Goal: Task Accomplishment & Management: Use online tool/utility

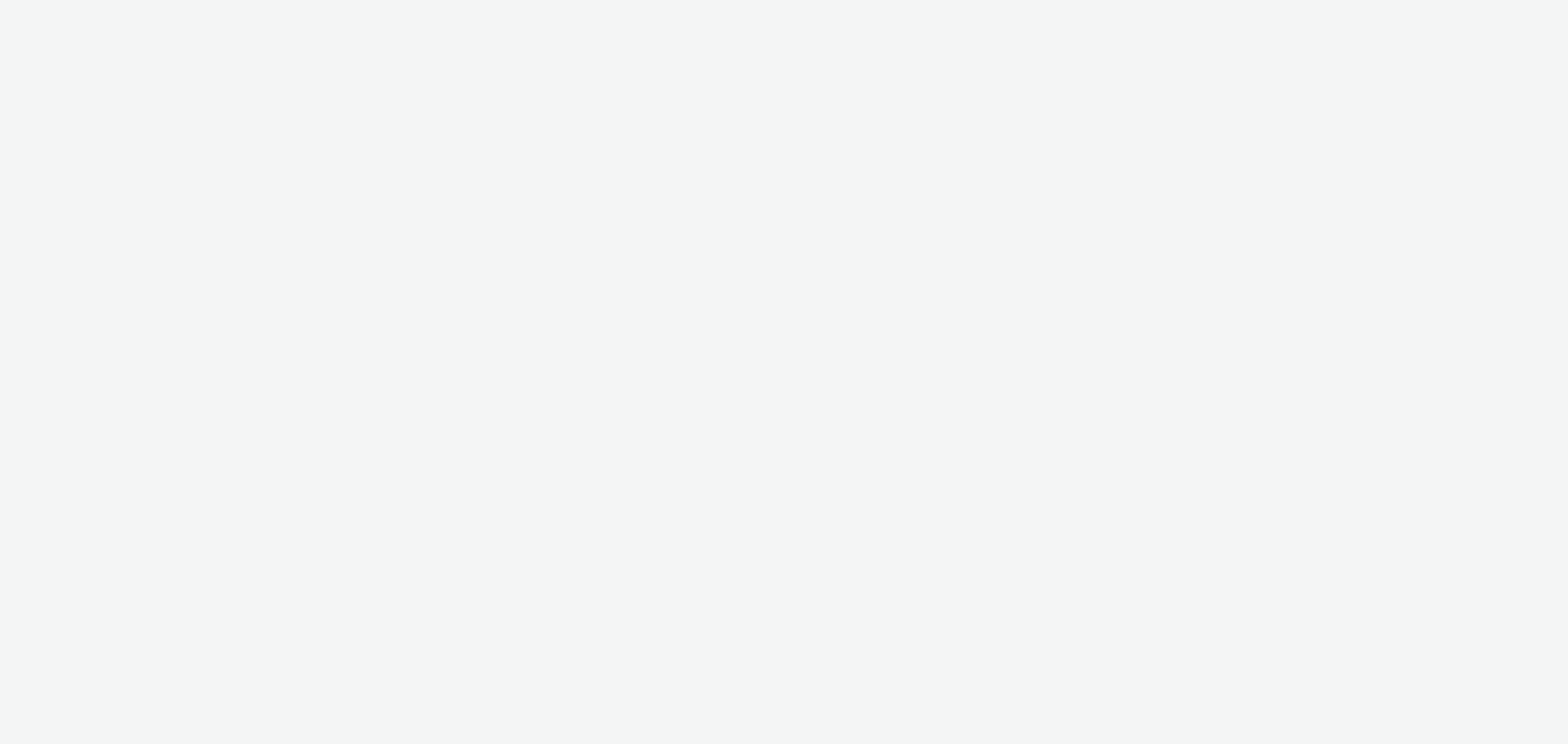
select select "dce2f51b-21a9-4658-845e-fc3f3214bb78"
select select "918486b1-1d2a-4e29-a66b-6f499d72d3bc"
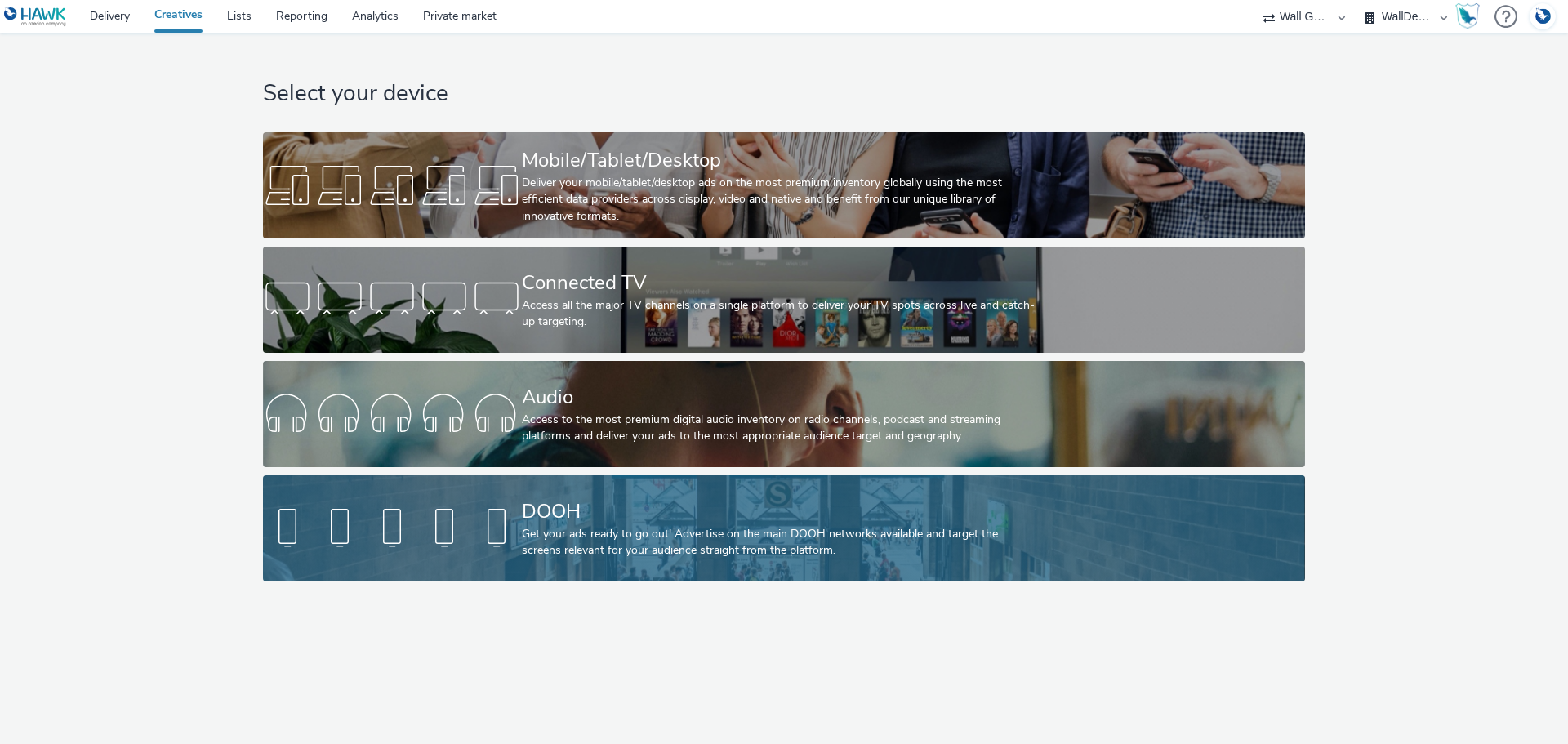
click at [764, 544] on div "Get your ads ready to go out! Advertise on the main DOOH networks available and…" at bounding box center [781, 542] width 518 height 33
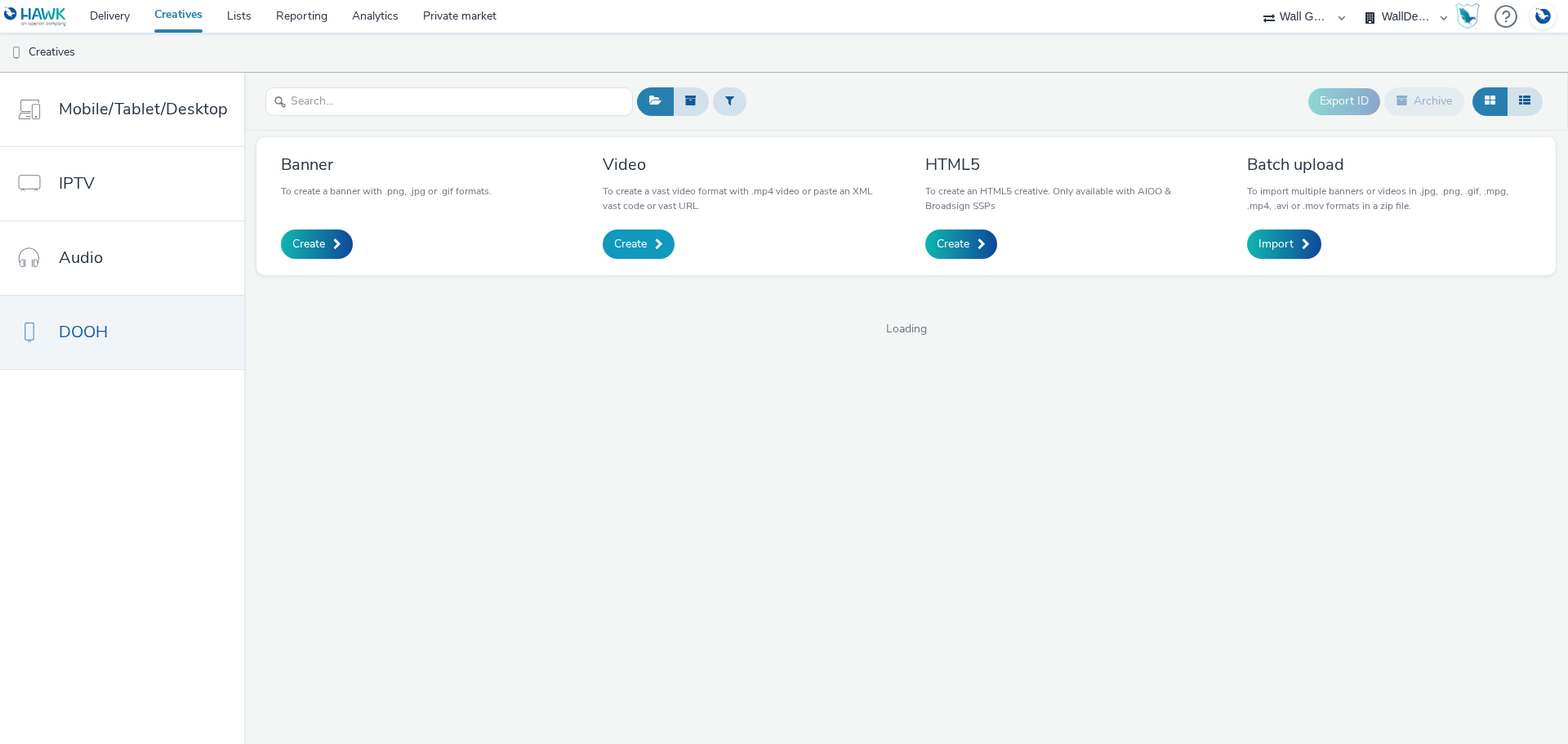
click at [654, 237] on link "Create" at bounding box center [639, 244] width 72 height 30
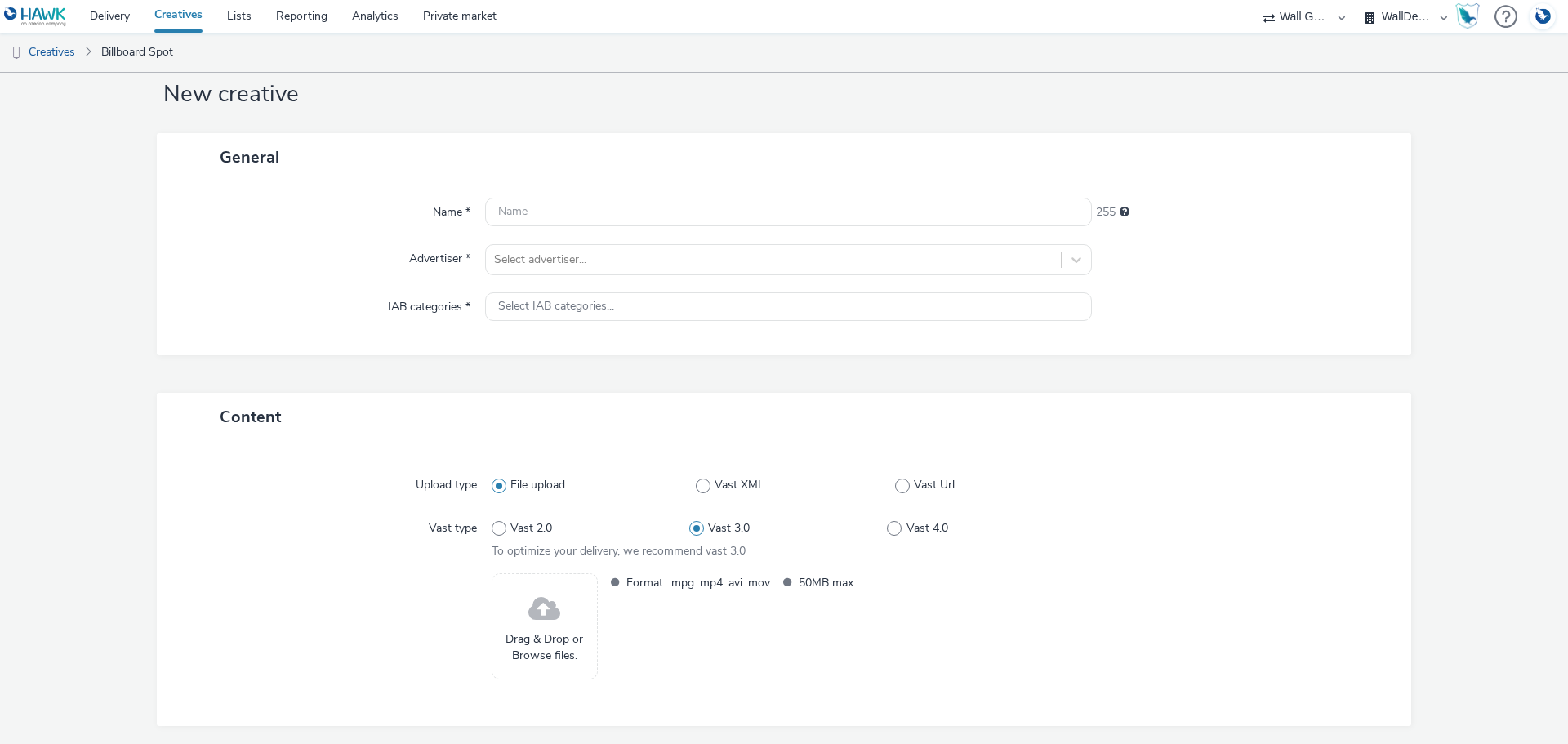
scroll to position [100, 0]
